Goal: Task Accomplishment & Management: Manage account settings

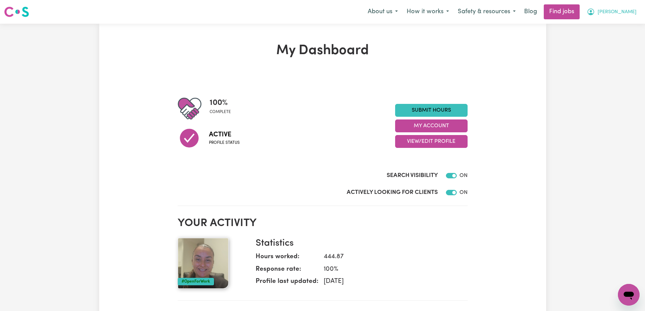
click at [629, 11] on span "[PERSON_NAME]" at bounding box center [617, 11] width 39 height 7
click at [610, 25] on link "My Account" at bounding box center [614, 26] width 54 height 13
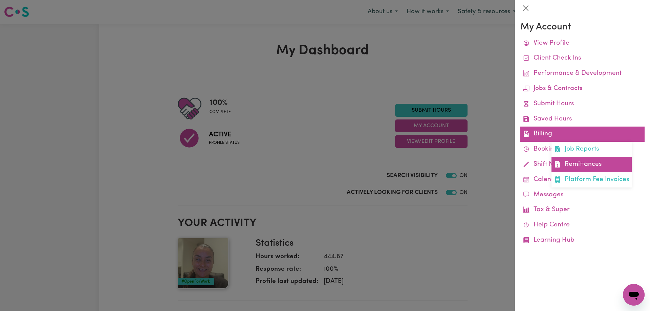
click at [576, 163] on link "Remittances" at bounding box center [592, 164] width 80 height 15
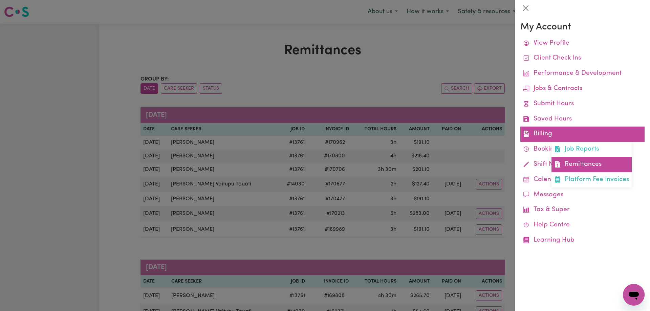
click at [574, 165] on link "Remittances" at bounding box center [592, 164] width 80 height 15
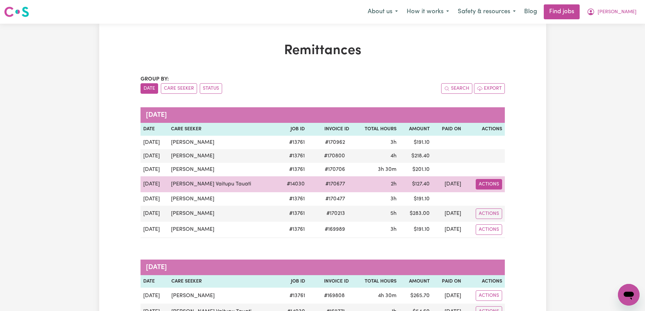
click at [487, 181] on button "Actions" at bounding box center [489, 184] width 26 height 11
